Goal: Transaction & Acquisition: Book appointment/travel/reservation

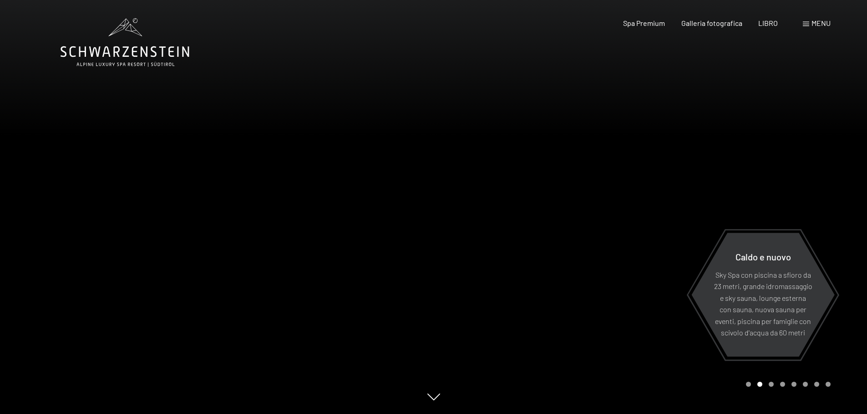
click at [822, 22] on font "menu" at bounding box center [820, 23] width 19 height 9
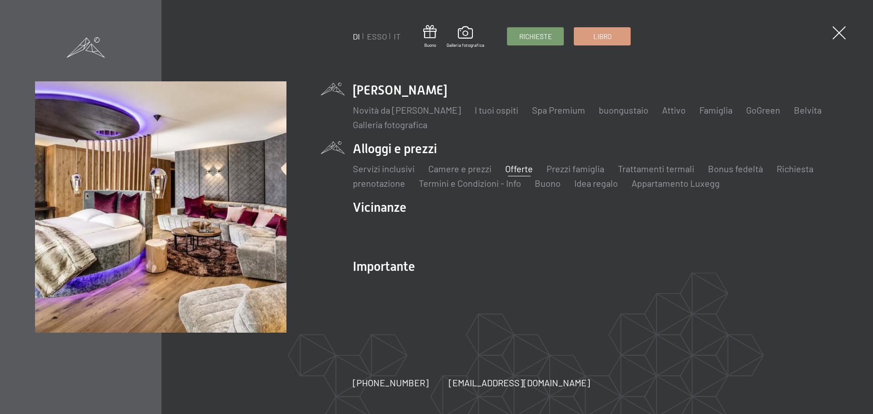
click at [517, 170] on font "Offerte" at bounding box center [519, 168] width 28 height 11
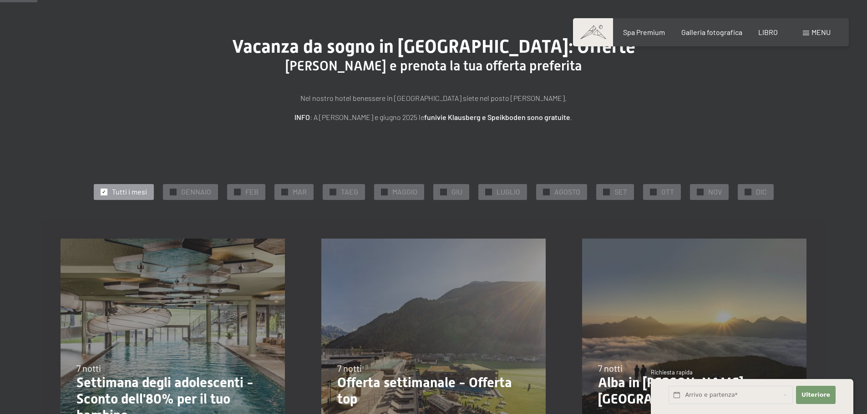
scroll to position [91, 0]
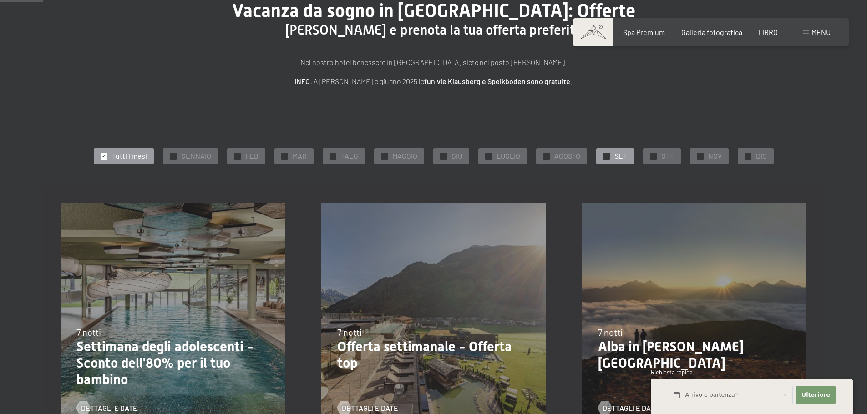
click at [615, 157] on font "SET" at bounding box center [620, 155] width 13 height 9
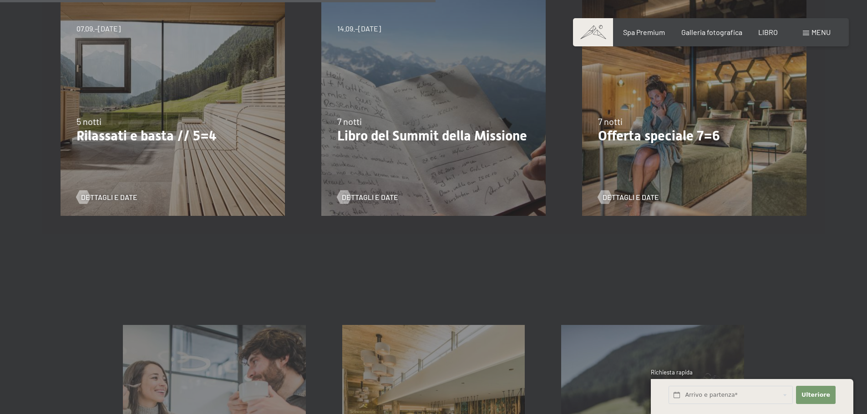
scroll to position [546, 0]
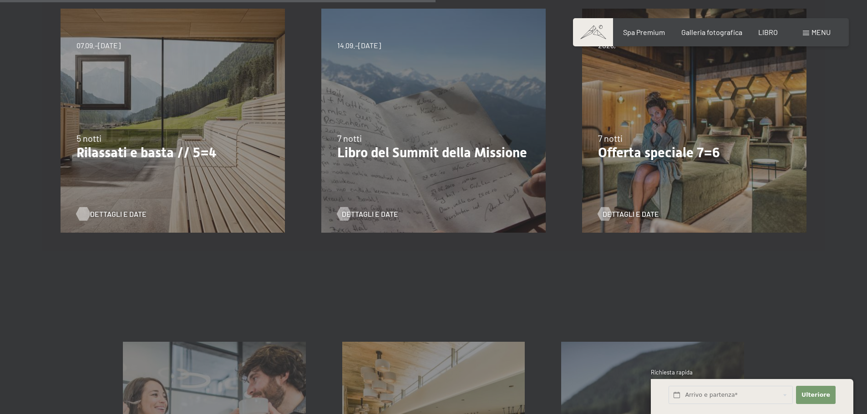
click at [119, 215] on font "Dettagli e date" at bounding box center [118, 214] width 56 height 9
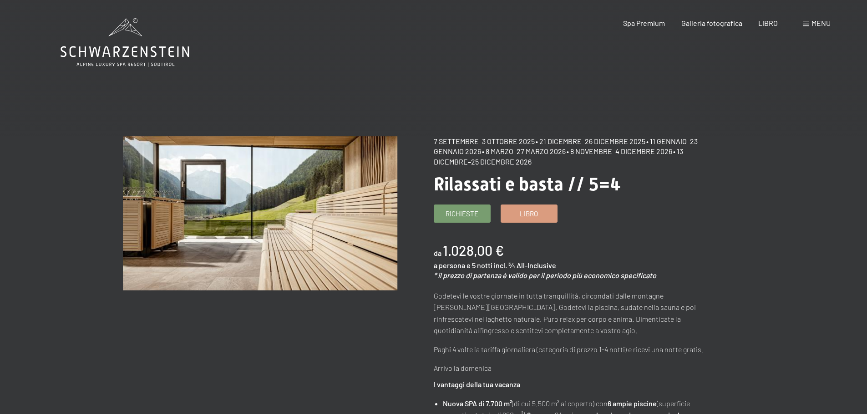
click at [133, 54] on icon at bounding box center [125, 42] width 129 height 49
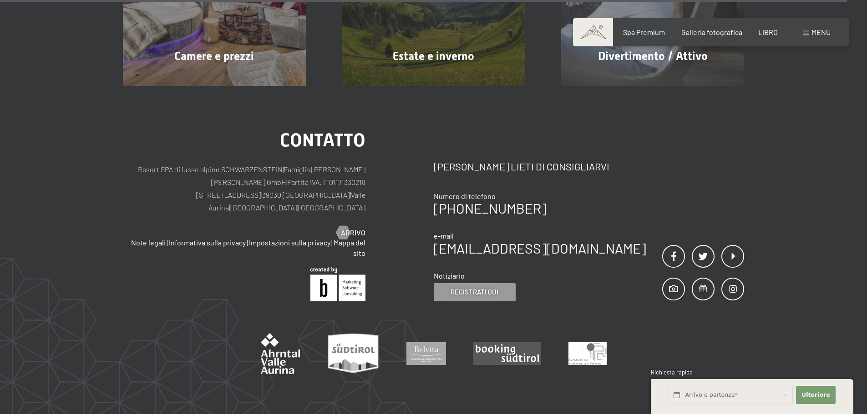
scroll to position [4613, 0]
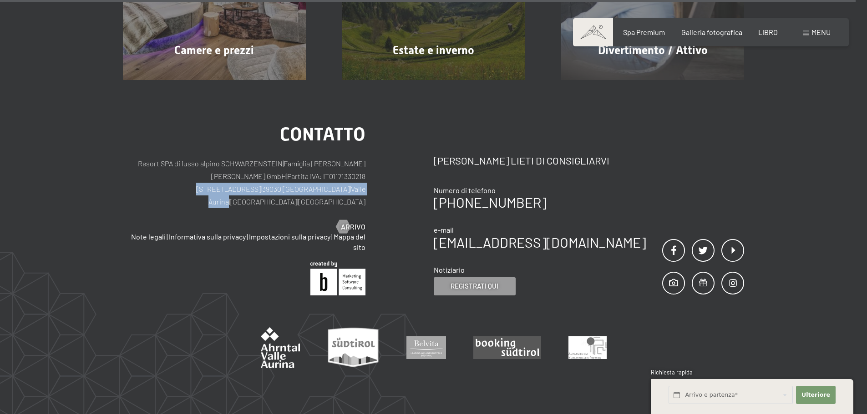
drag, startPoint x: 182, startPoint y: 153, endPoint x: 308, endPoint y: 157, distance: 125.1
click at [308, 157] on p "Resort SPA di lusso alpino SCHWARZENSTEIN | Famiglia Zimmerhofer Otmar Zimmerho…" at bounding box center [244, 182] width 242 height 51
copy p "Dorfstraße 11 | 39030 Lutago | Valle Aurin"
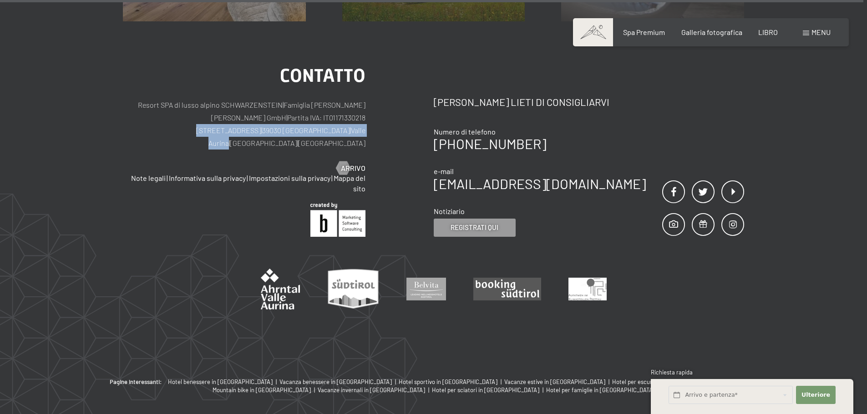
scroll to position [4673, 0]
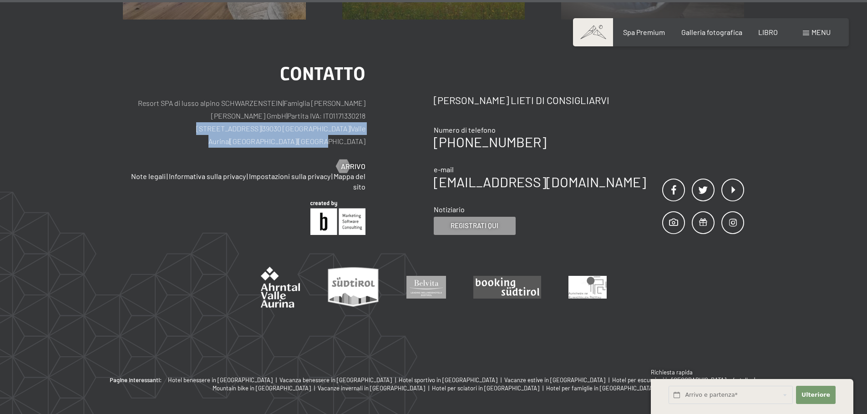
drag, startPoint x: 371, startPoint y: 92, endPoint x: 182, endPoint y: 96, distance: 189.3
click at [182, 96] on div "contatto Resort SPA di lusso alpino SCHWARZENSTEIN | Famiglia Zimmerhofer Otmar…" at bounding box center [278, 150] width 311 height 170
copy p "Dorfstraße 11 | 39030 Lutago | Valle Aurina | Alto Adige | Italia"
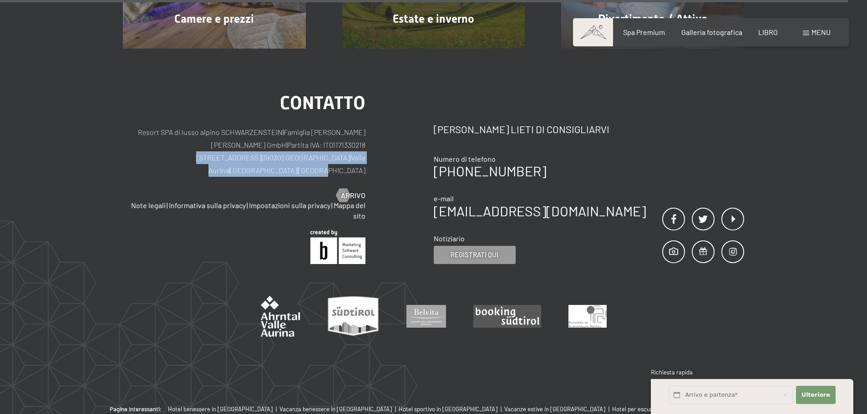
scroll to position [4537, 0]
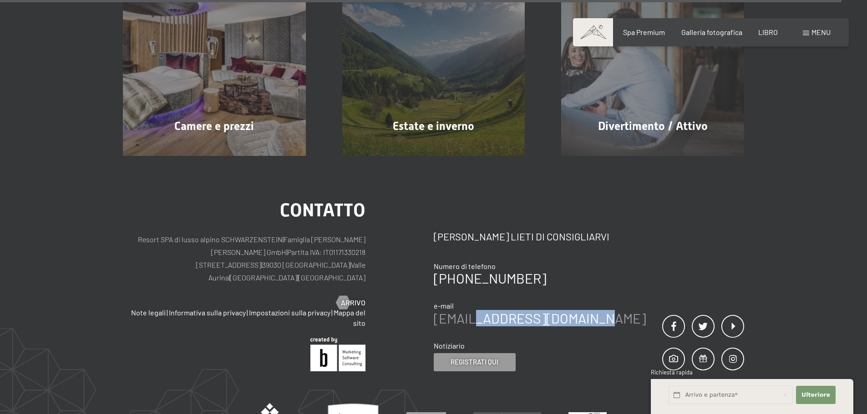
drag, startPoint x: 612, startPoint y: 273, endPoint x: 478, endPoint y: 279, distance: 134.3
click at [478, 279] on div "contatto Saremo lieti di consigliarvi Numero di telefono +39 0474 674100 e-mail…" at bounding box center [589, 287] width 311 height 170
copy font "schwarzenstein.com"
